Goal: Transaction & Acquisition: Obtain resource

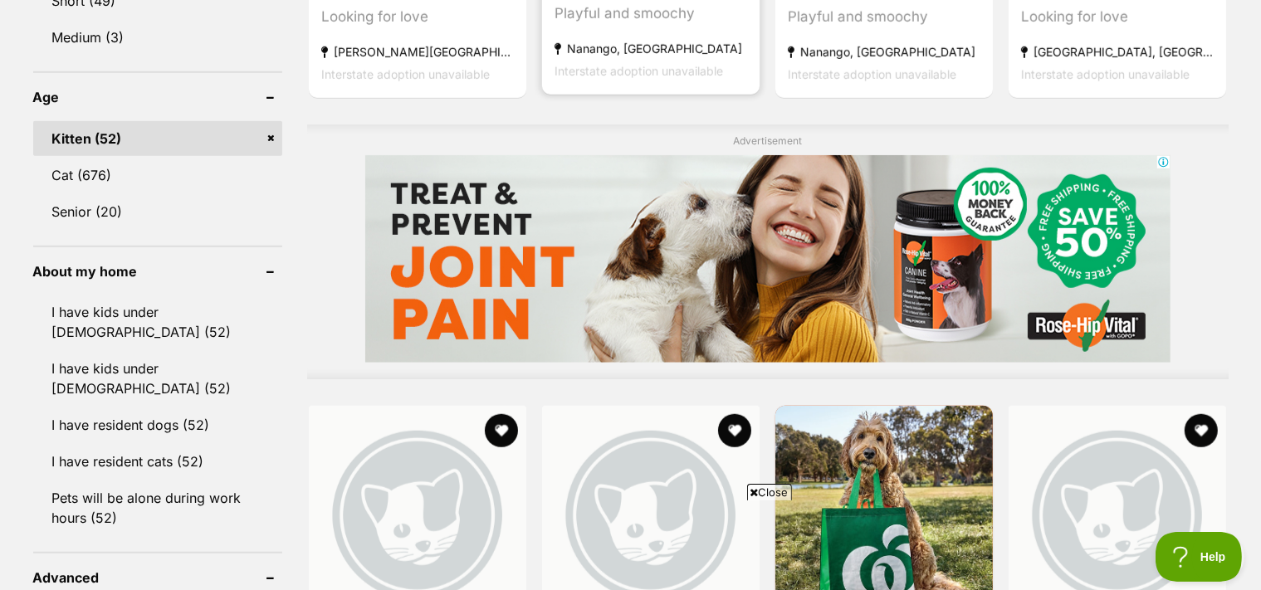
scroll to position [1314, 0]
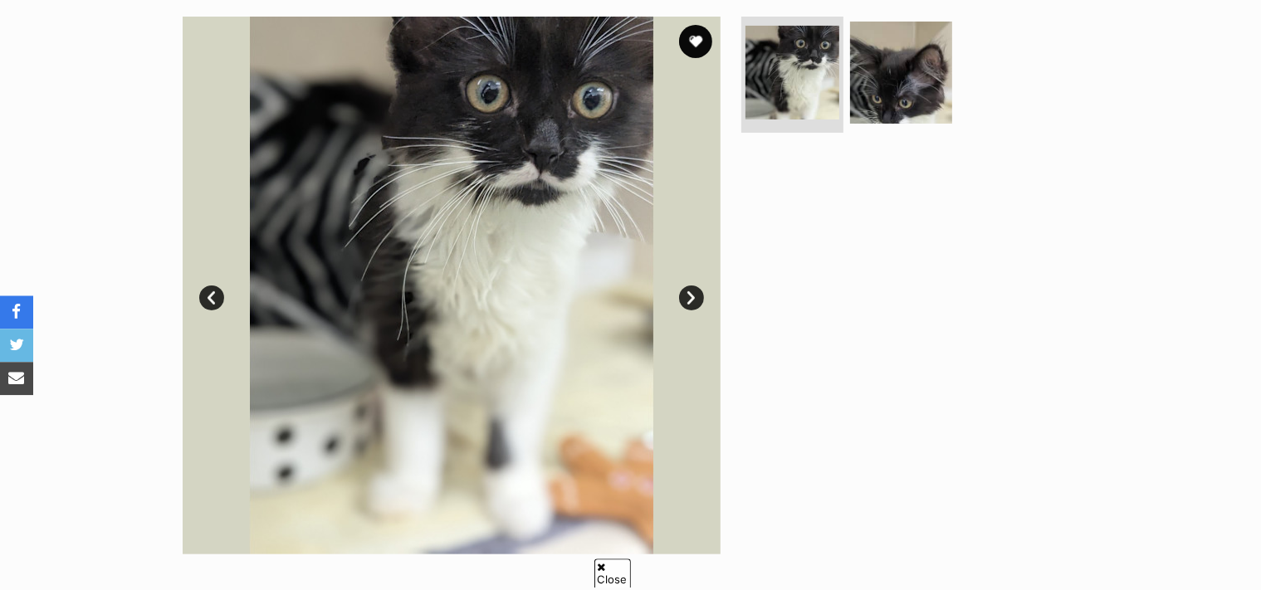
scroll to position [350, 0]
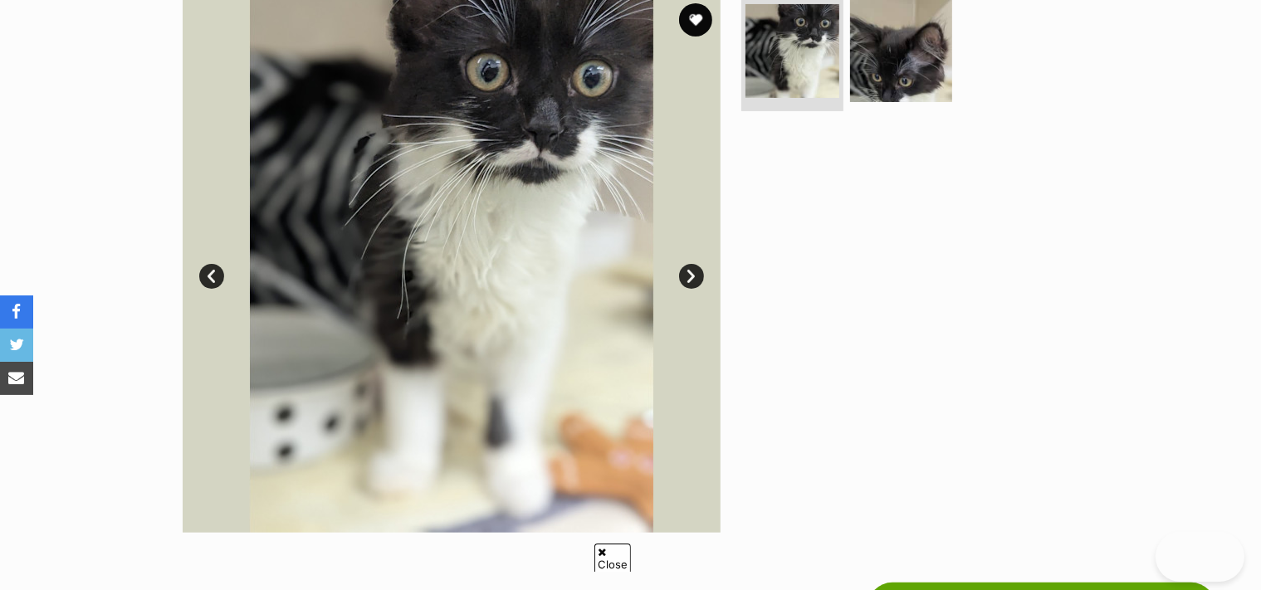
click at [690, 289] on link "Next" at bounding box center [691, 276] width 25 height 25
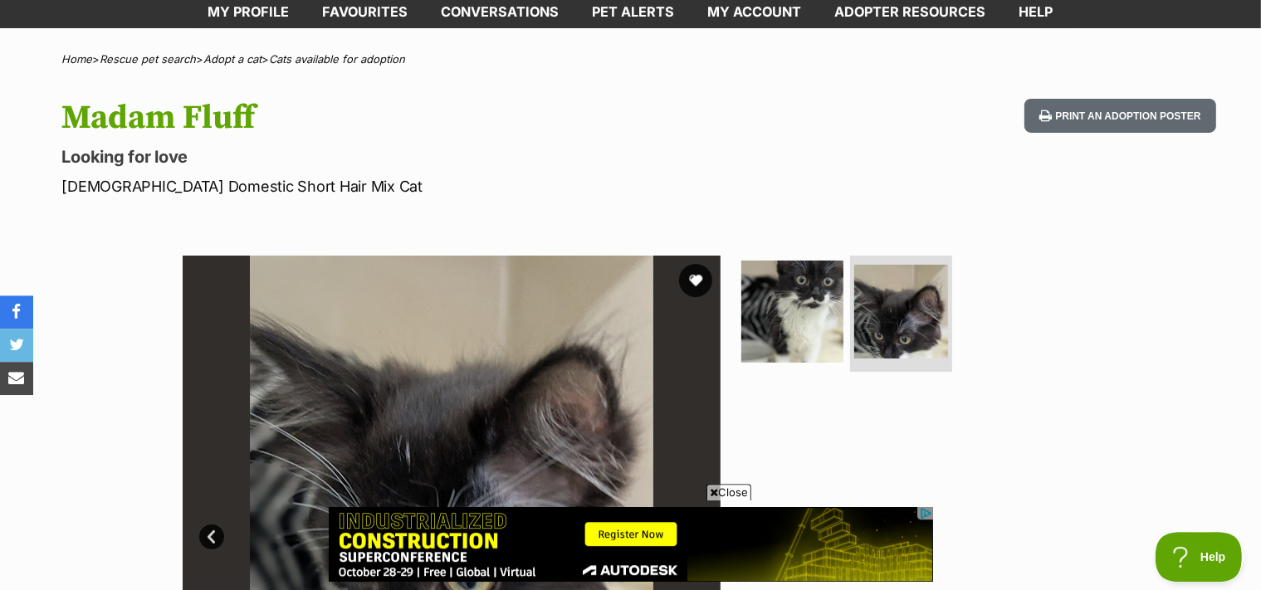
scroll to position [87, 0]
